Goal: Information Seeking & Learning: Understand process/instructions

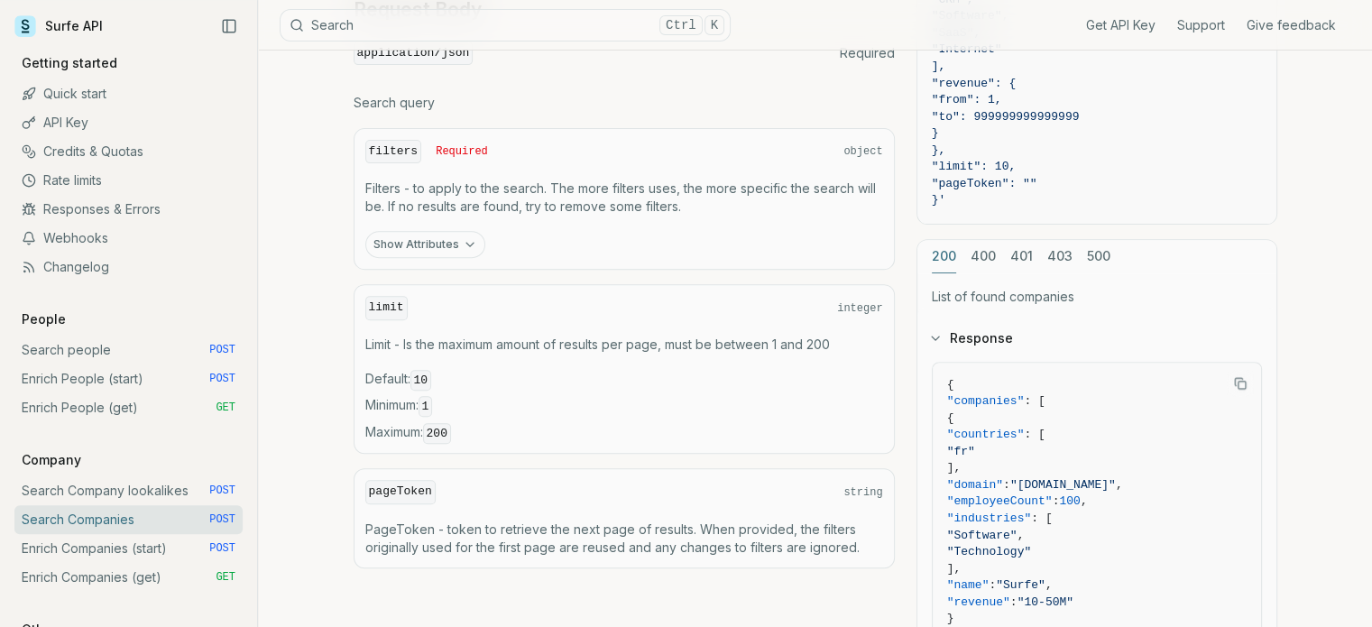
scroll to position [420, 0]
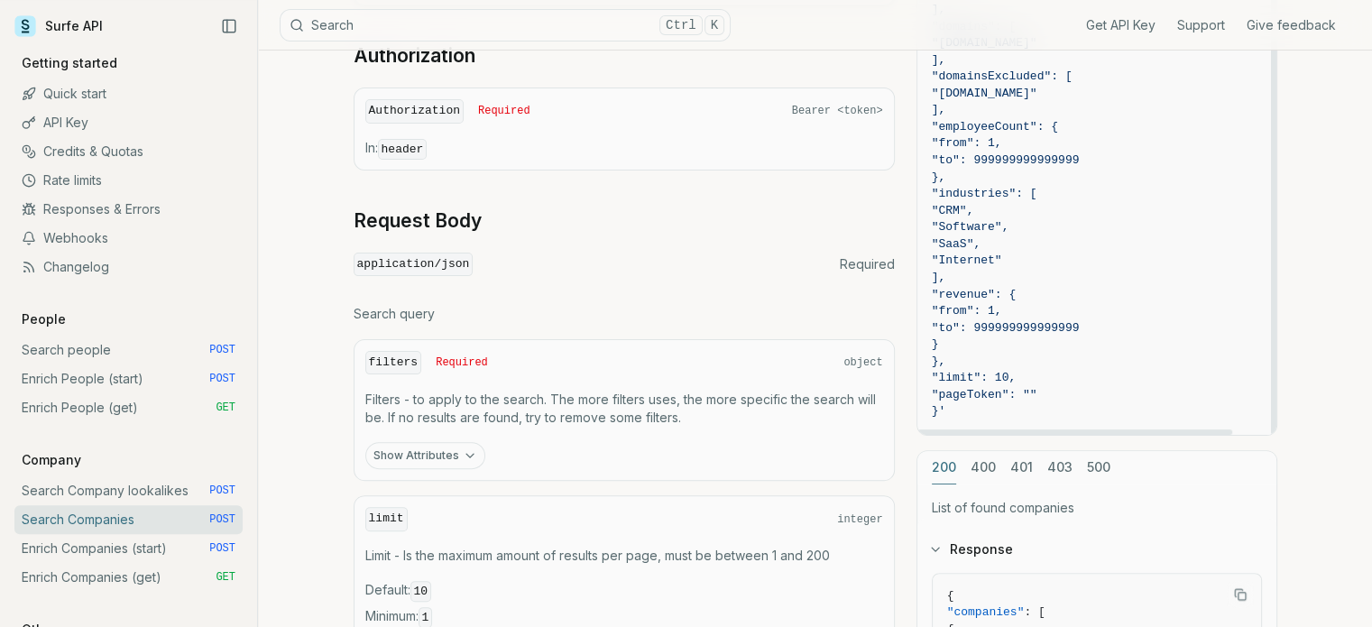
drag, startPoint x: 1070, startPoint y: 399, endPoint x: 1053, endPoint y: 381, distance: 24.9
click at [1053, 381] on code "curl -X POST "[URL][DOMAIN_NAME]" \ -H "Authorization: Bearer <token>" \ -H "Co…" at bounding box center [1096, 153] width 330 height 536
copy code ""pageToken": """
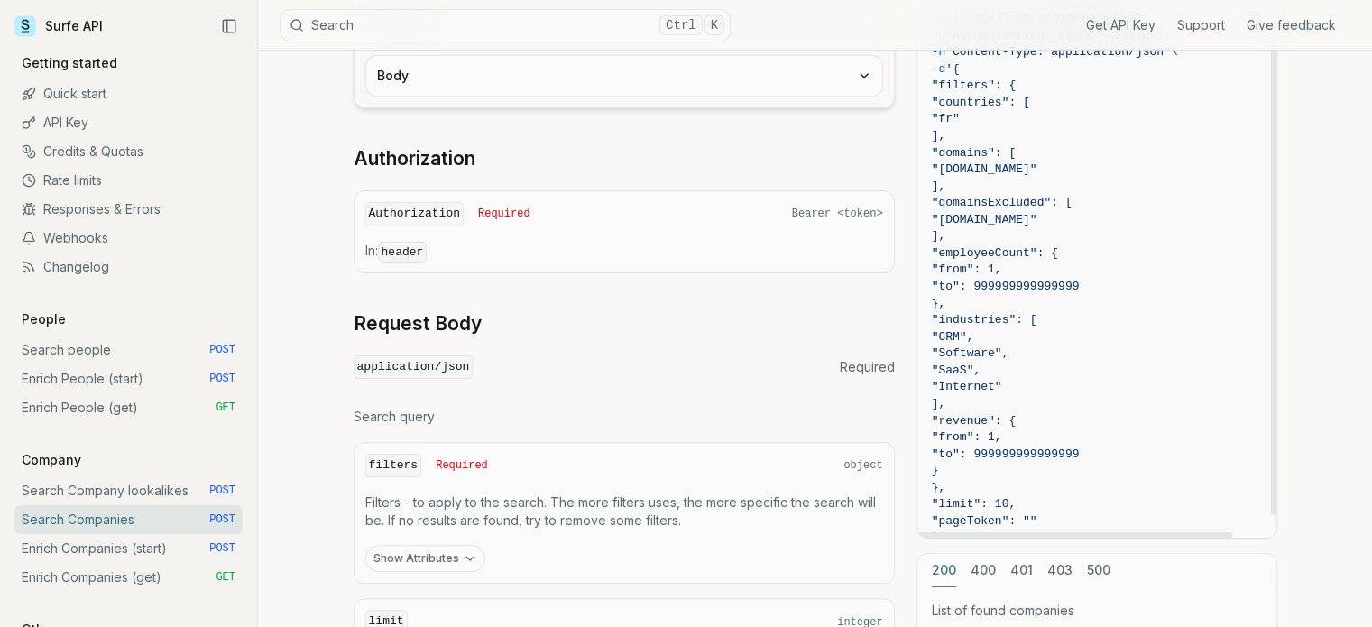
scroll to position [106, 0]
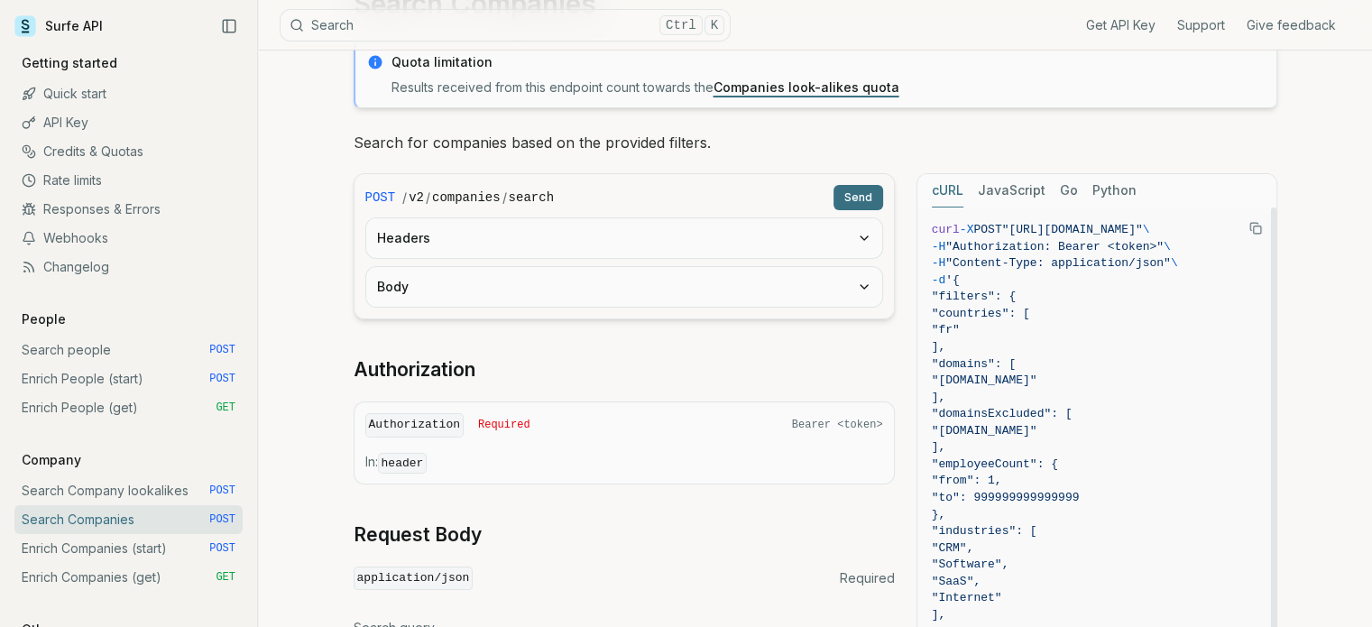
click at [1012, 194] on button "JavaScript" at bounding box center [1011, 190] width 68 height 33
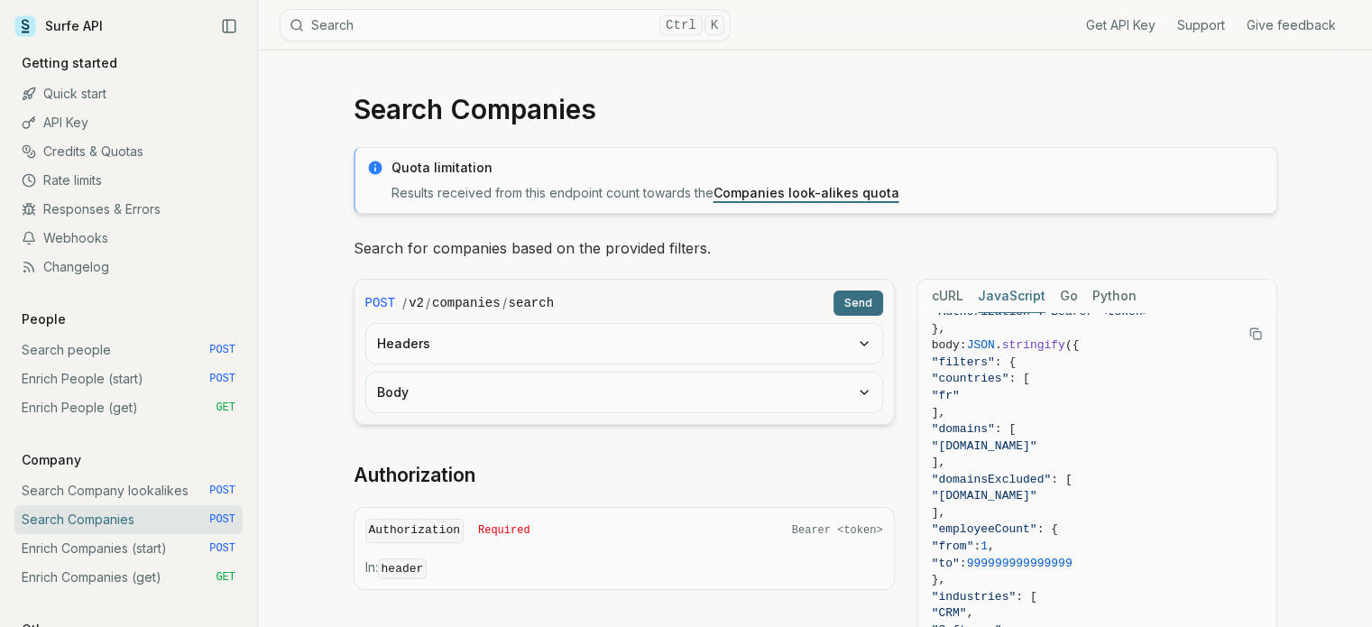
scroll to position [0, 0]
click at [83, 349] on link "Search people POST" at bounding box center [128, 349] width 228 height 29
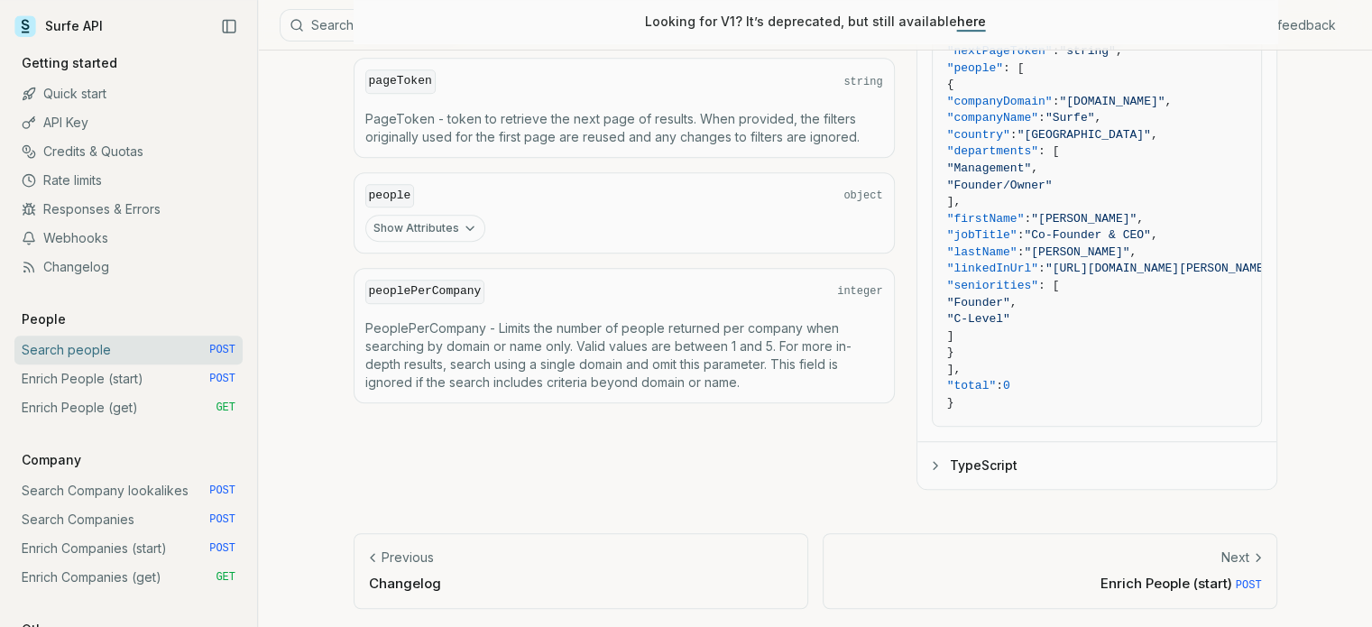
scroll to position [1050, 0]
click at [143, 517] on link "Search Companies POST" at bounding box center [128, 519] width 228 height 29
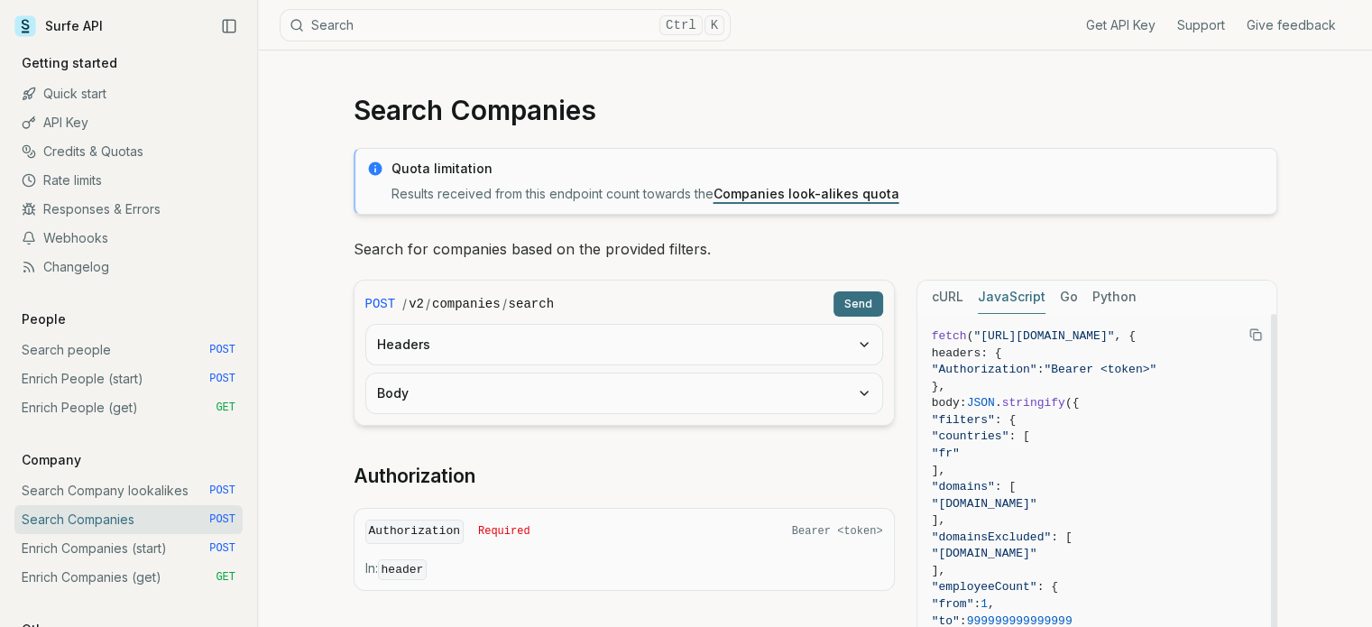
click at [1096, 297] on button "Python" at bounding box center [1114, 296] width 44 height 33
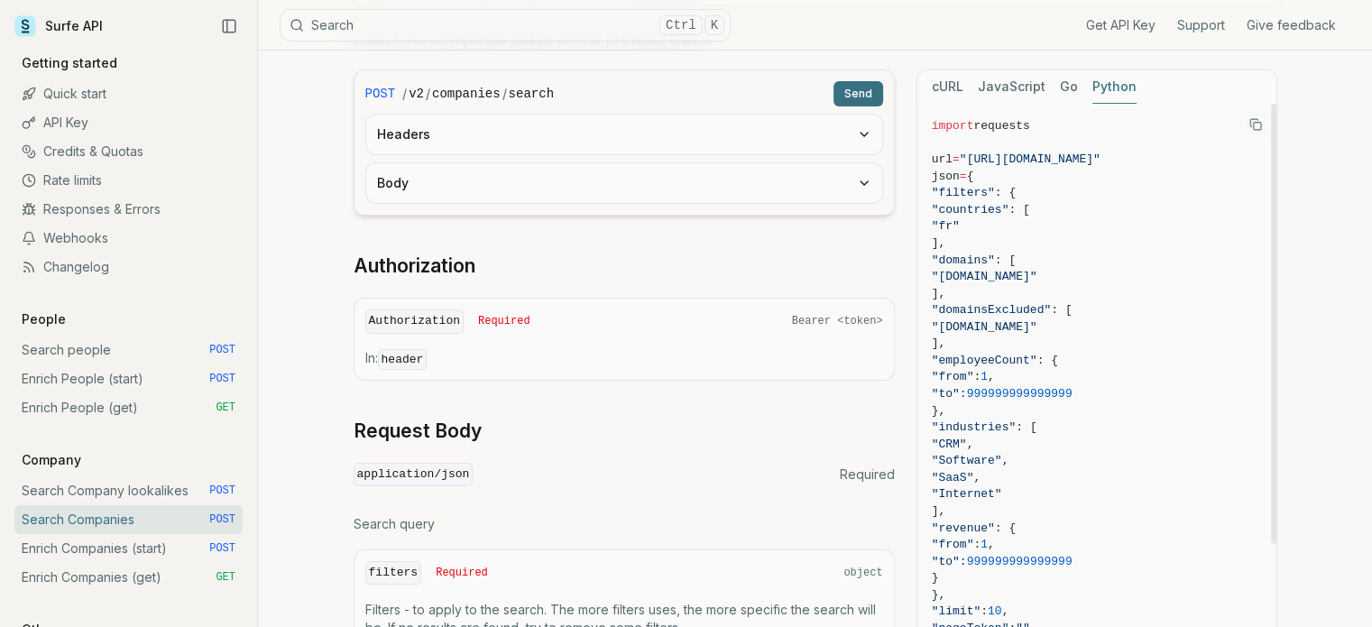
click at [941, 88] on button "cURL" at bounding box center [947, 86] width 32 height 33
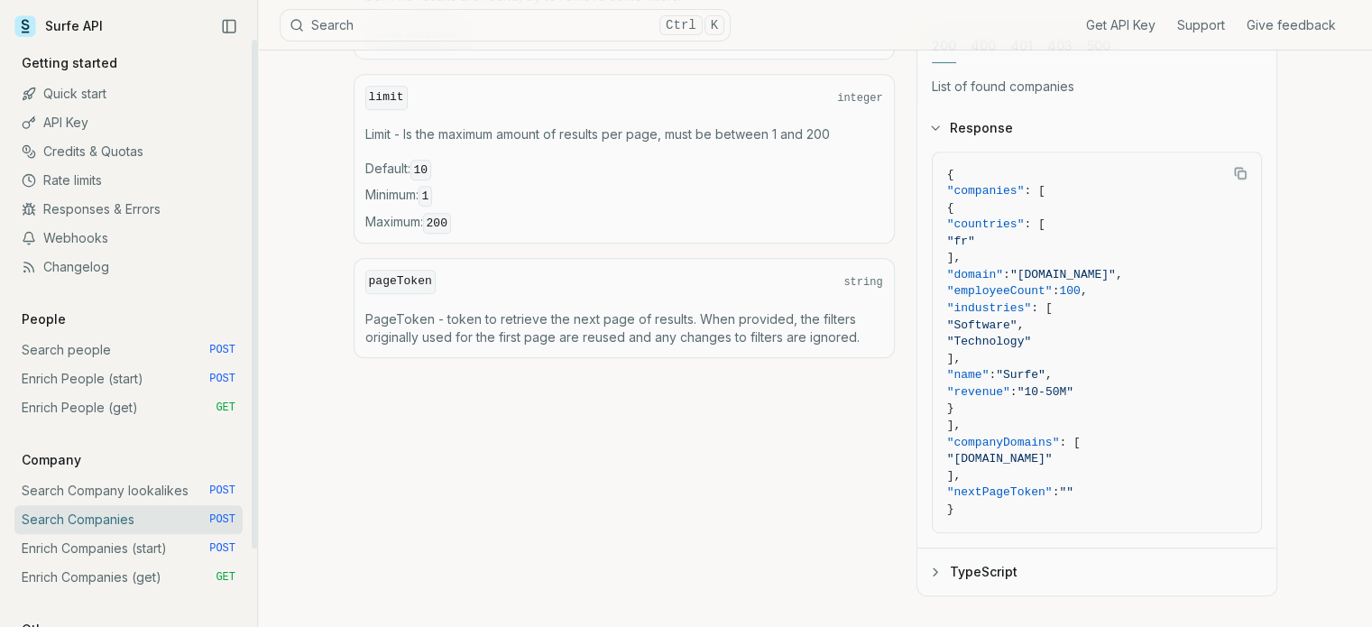
click at [126, 208] on link "Responses & Errors" at bounding box center [128, 209] width 228 height 29
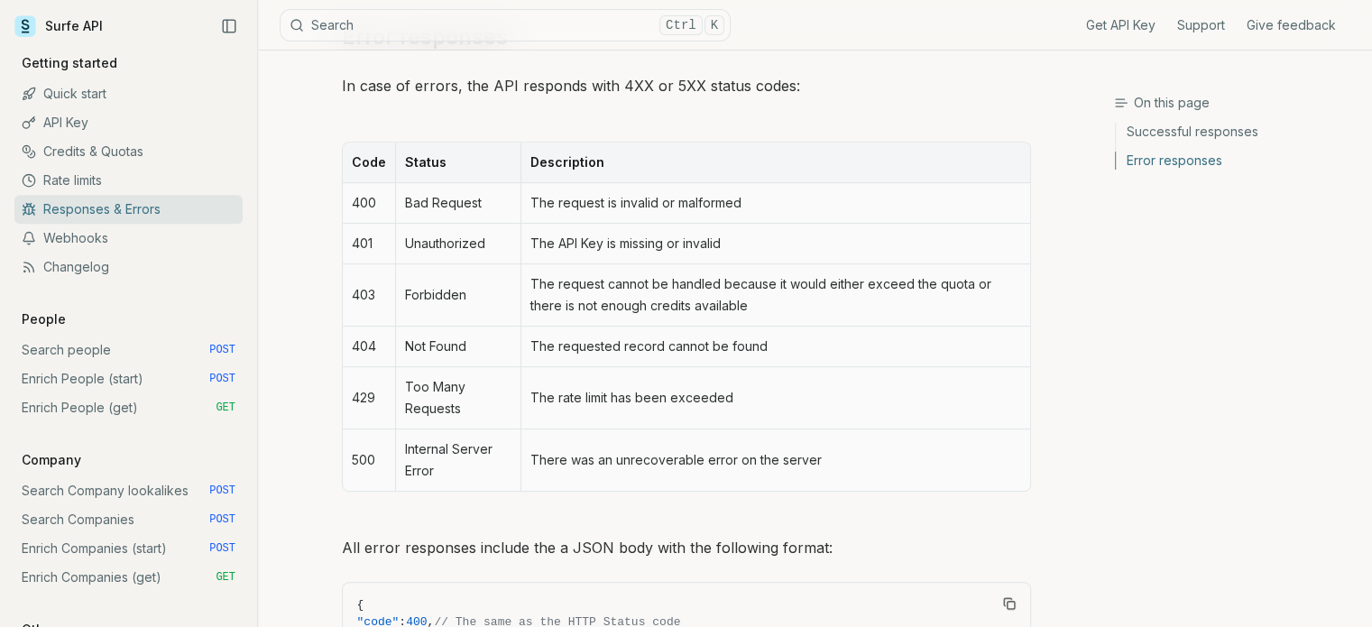
scroll to position [527, 0]
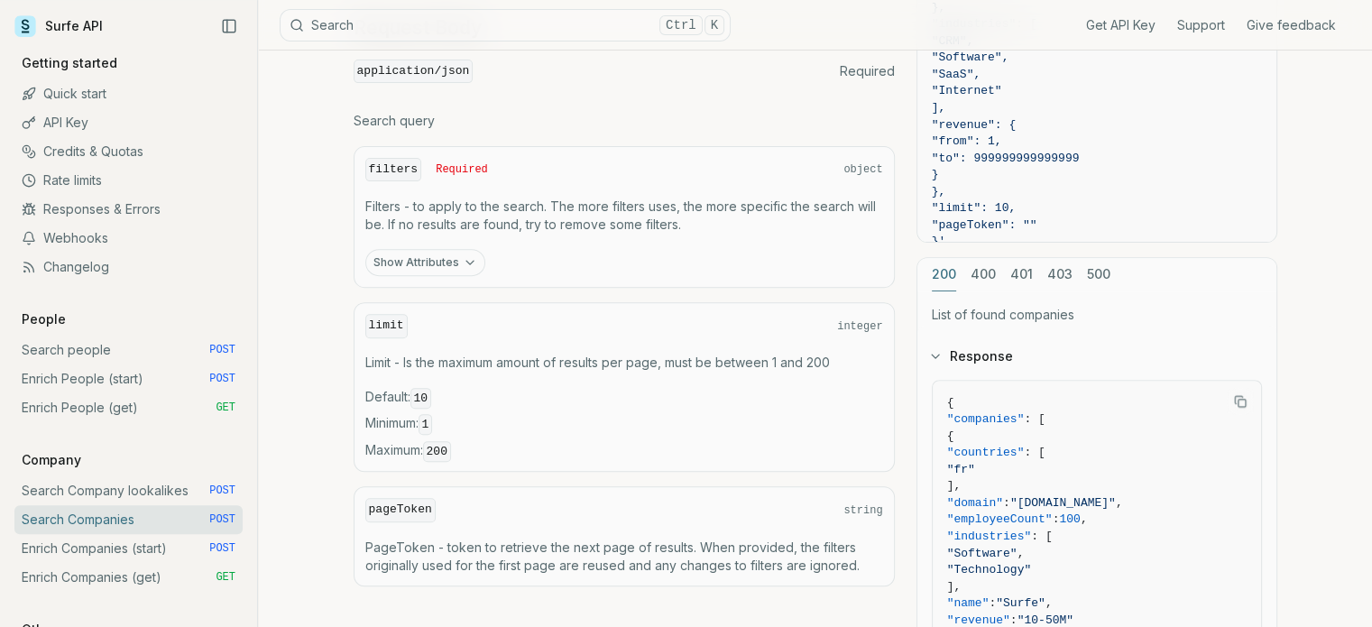
scroll to position [528, 0]
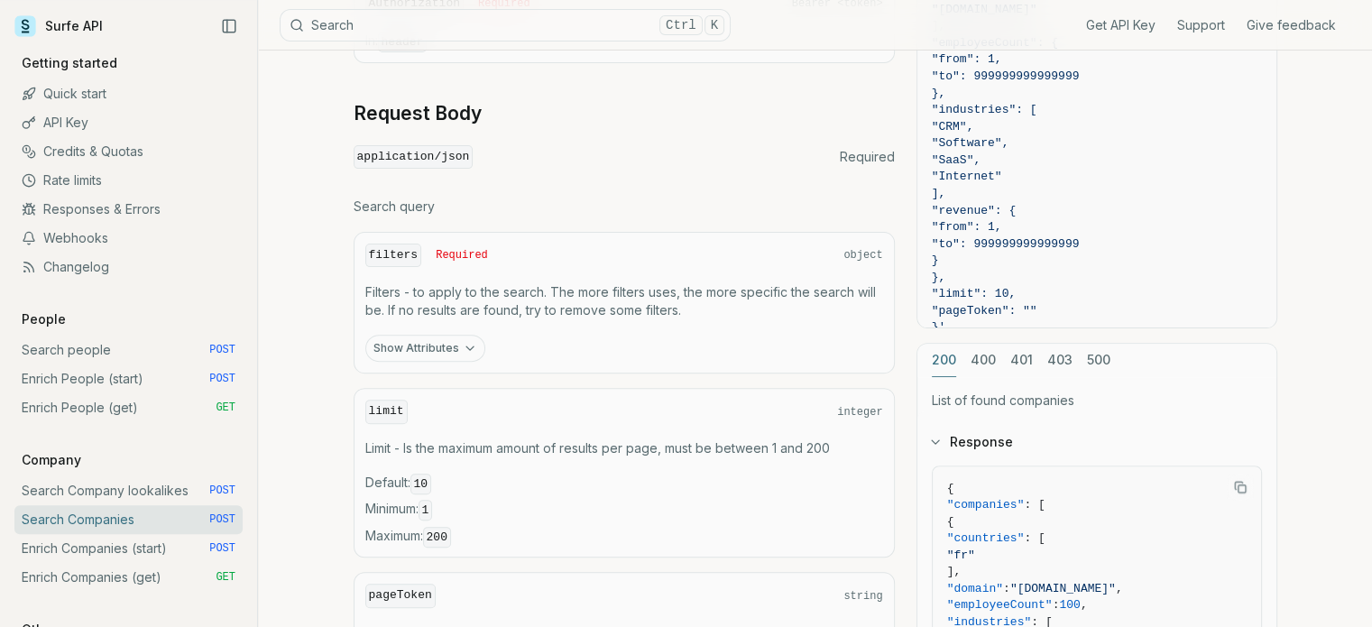
click at [441, 342] on button "Show Attributes" at bounding box center [425, 348] width 120 height 27
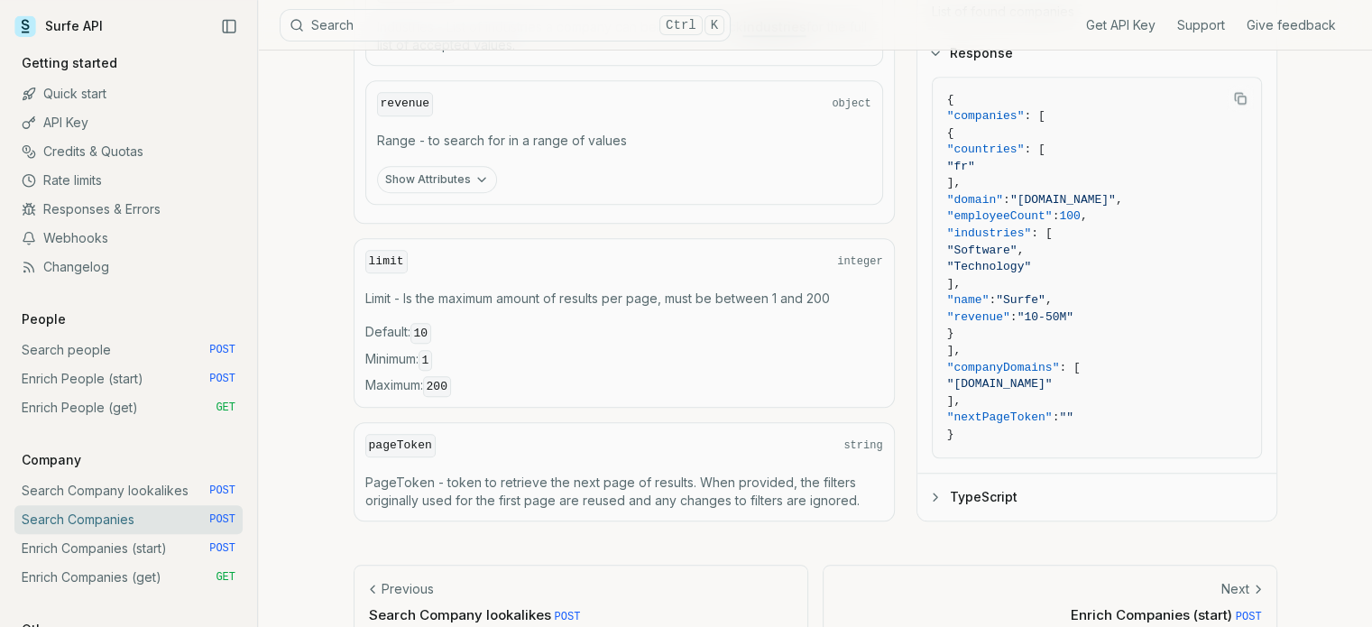
scroll to position [1482, 0]
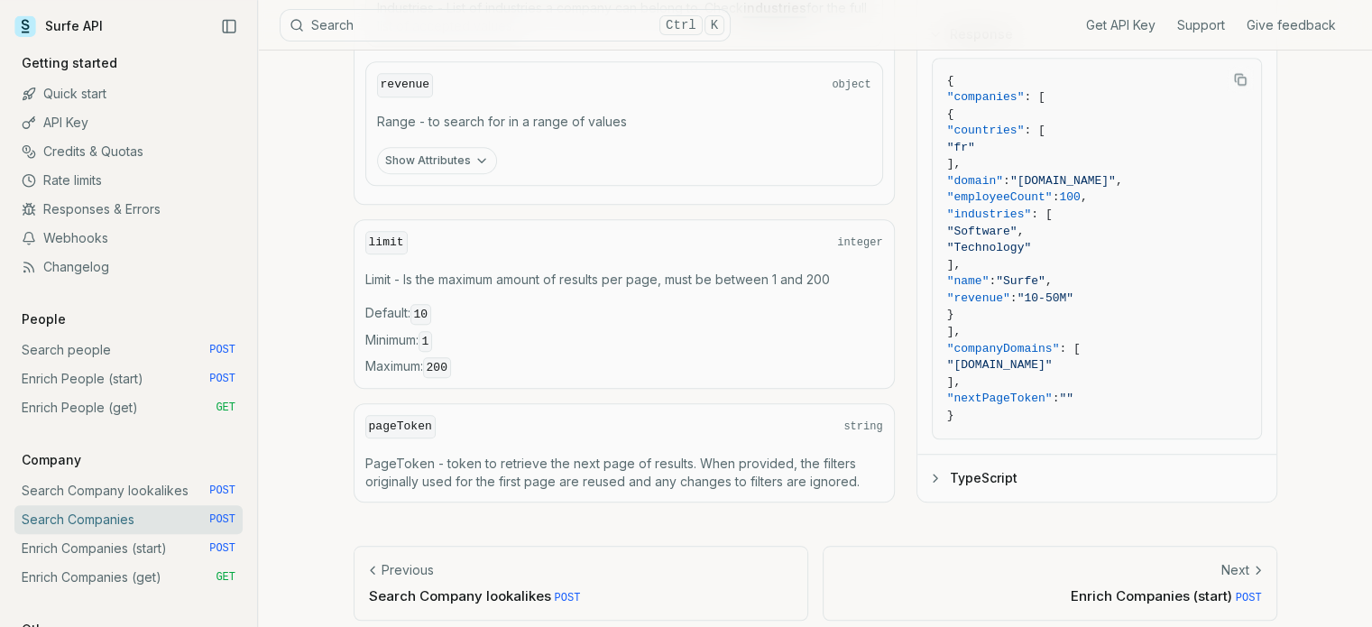
click at [664, 428] on div "pageToken string PageToken - token to retrieve the next page of results. When p…" at bounding box center [623, 452] width 541 height 99
click at [415, 415] on code "pageToken" at bounding box center [400, 427] width 70 height 24
click at [397, 415] on code "pageToken" at bounding box center [400, 427] width 70 height 24
copy code "pageToken"
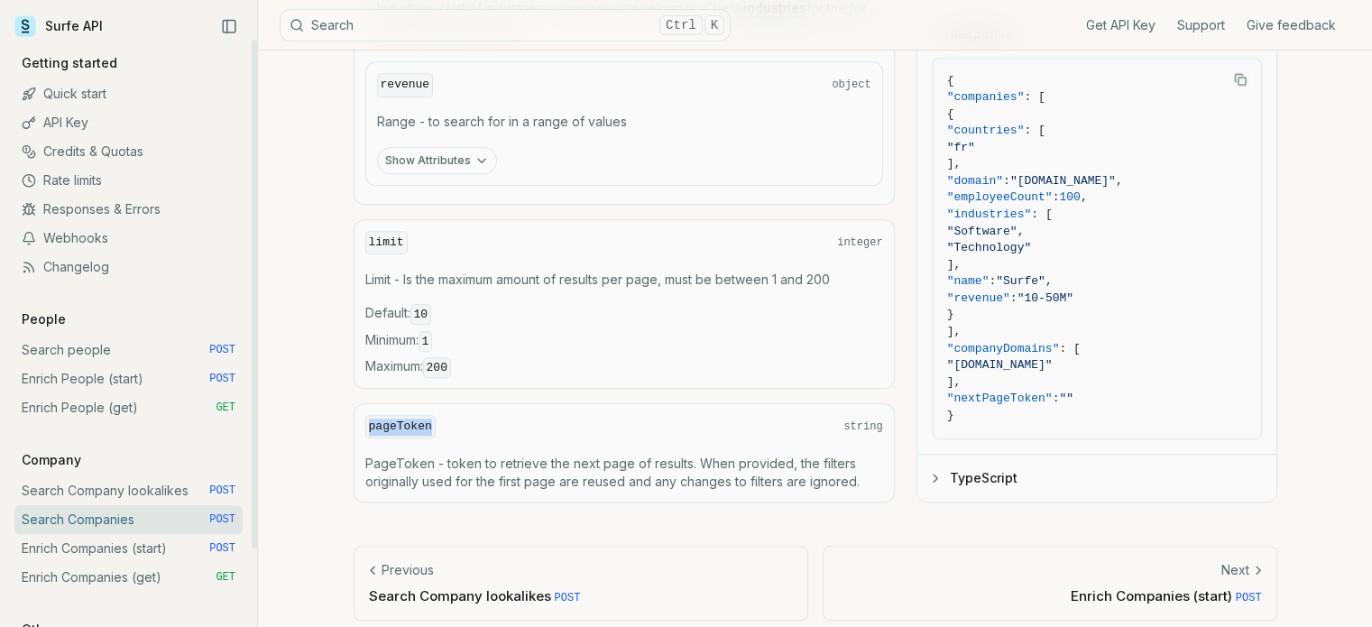
scroll to position [1061, 0]
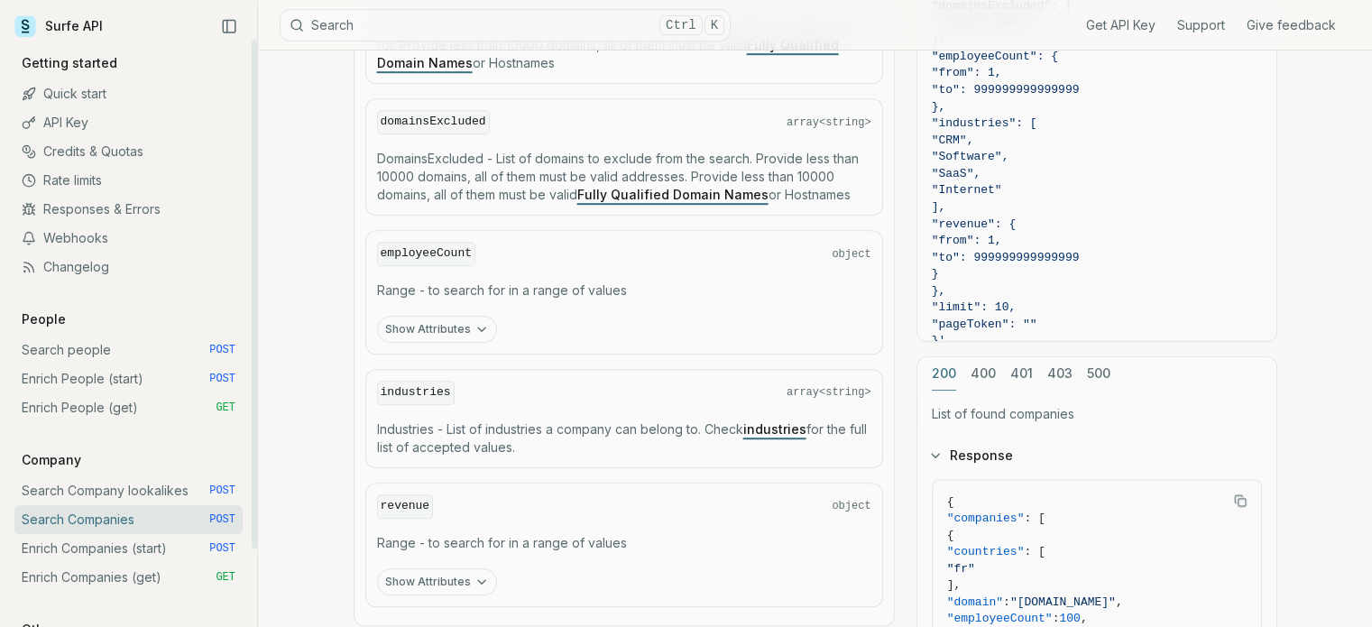
click at [142, 205] on link "Responses & Errors" at bounding box center [128, 209] width 228 height 29
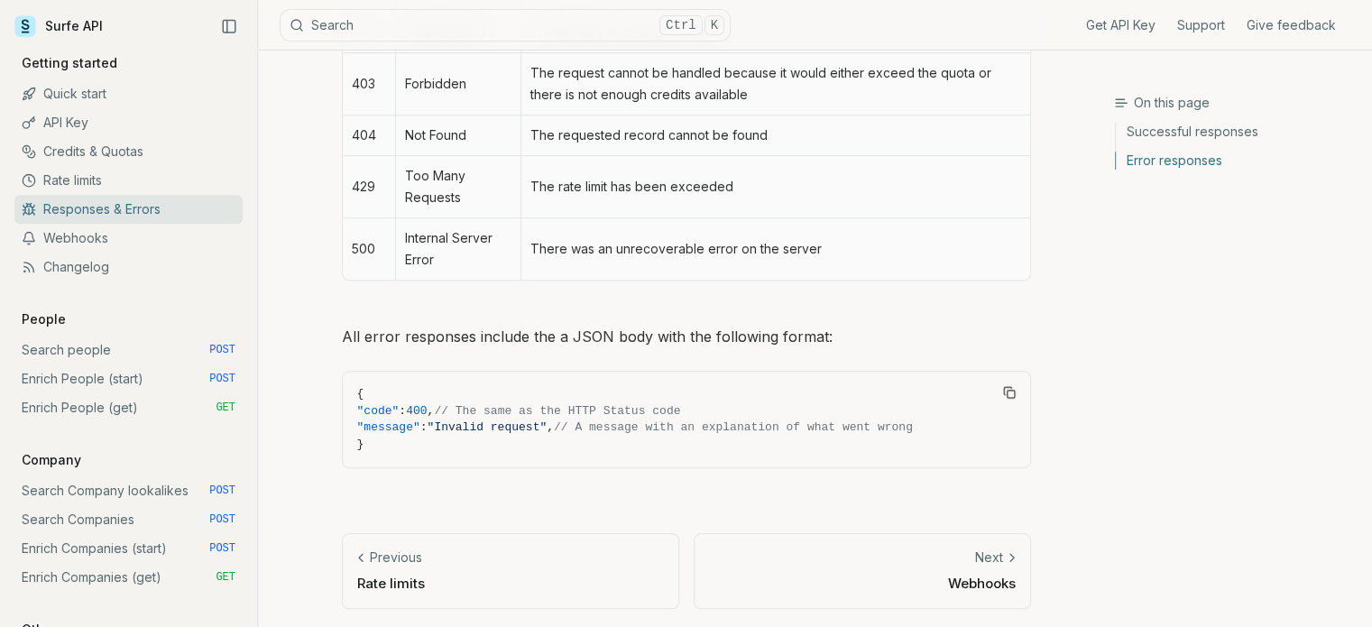
scroll to position [736, 0]
